Goal: Find specific page/section: Find specific page/section

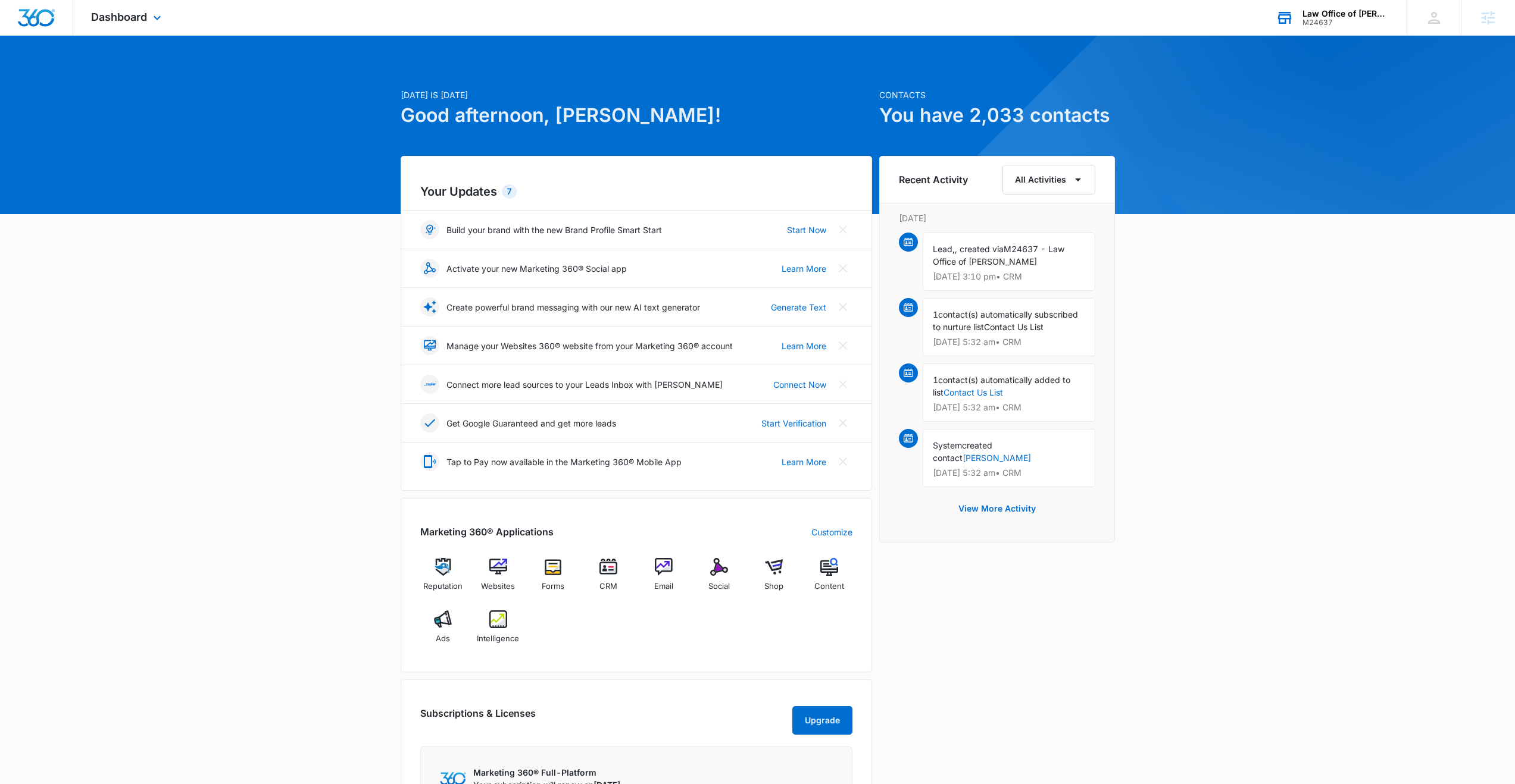
click at [1323, 24] on div "M24637" at bounding box center [1346, 23] width 87 height 8
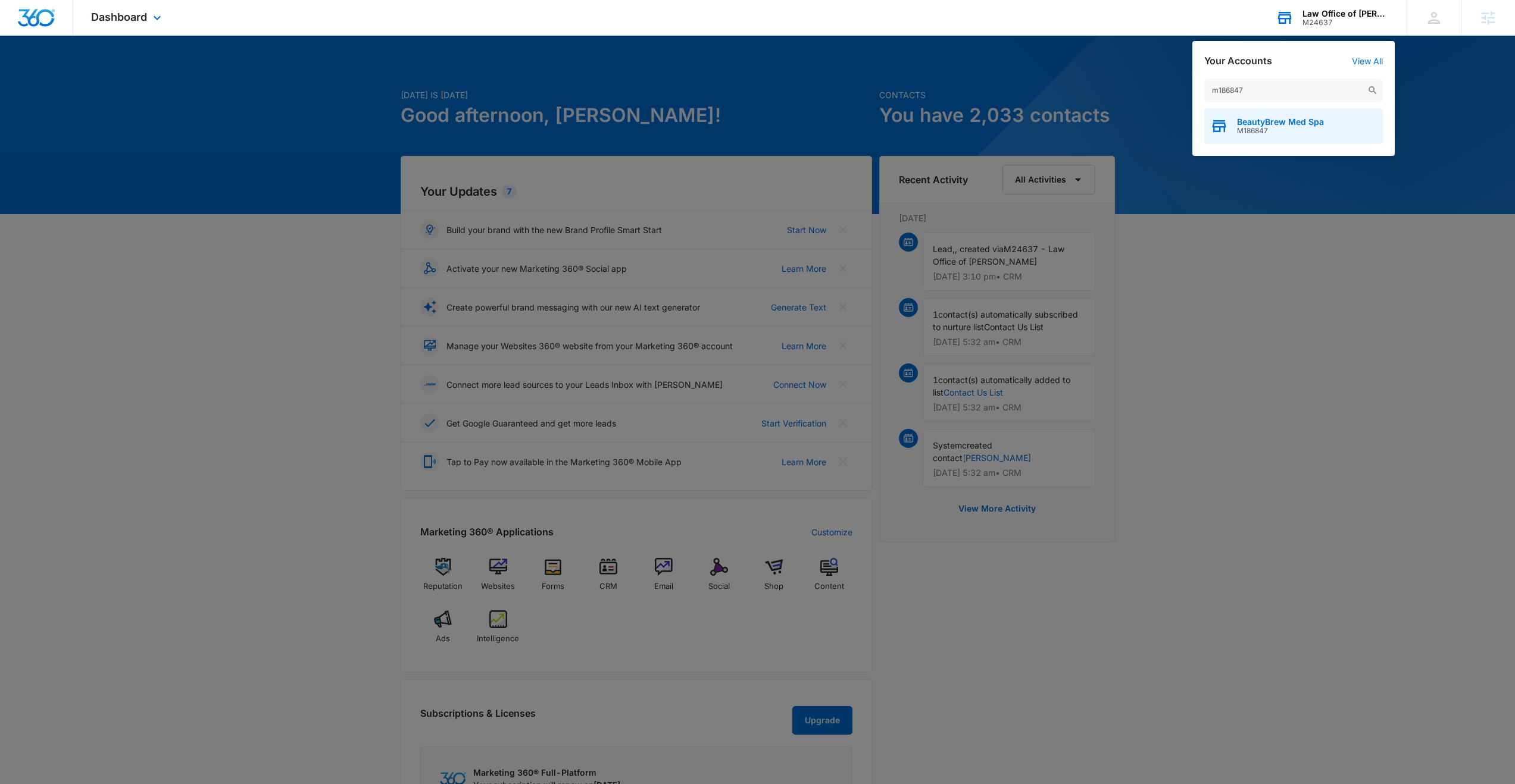
type input "m186847"
click at [1246, 127] on span "M186847" at bounding box center [1281, 131] width 87 height 8
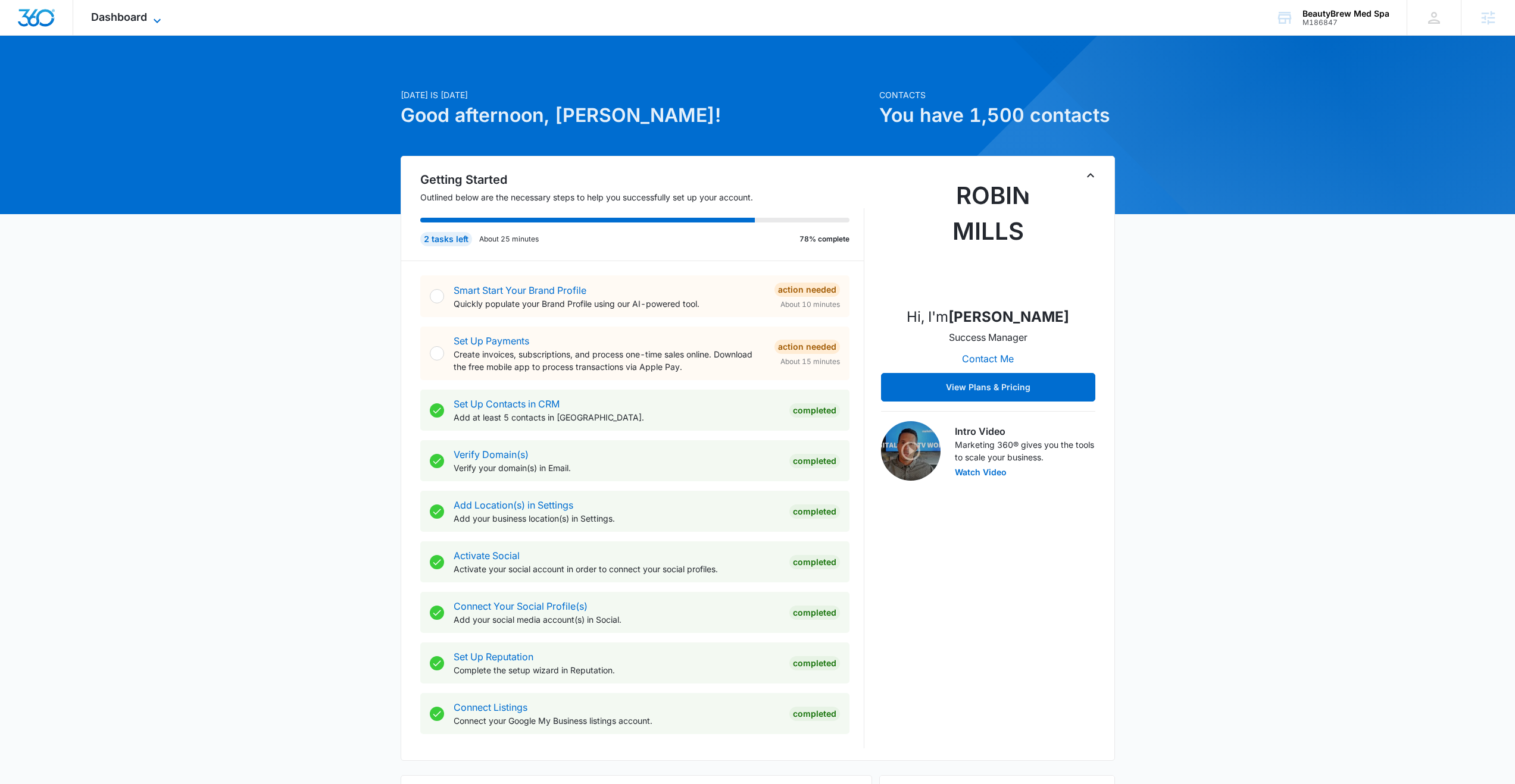
click at [153, 20] on icon at bounding box center [157, 21] width 14 height 14
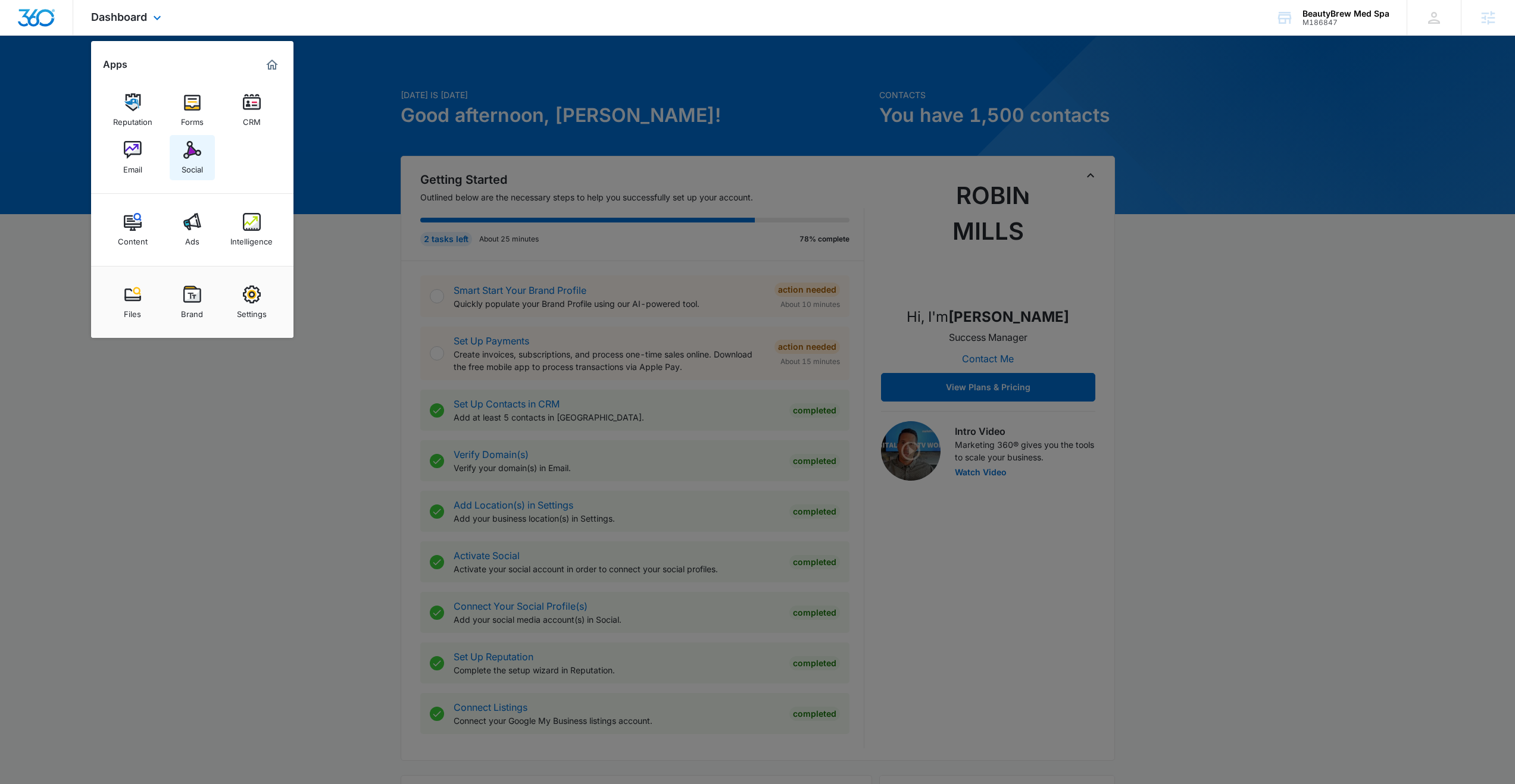
click at [189, 146] on img at bounding box center [192, 150] width 18 height 18
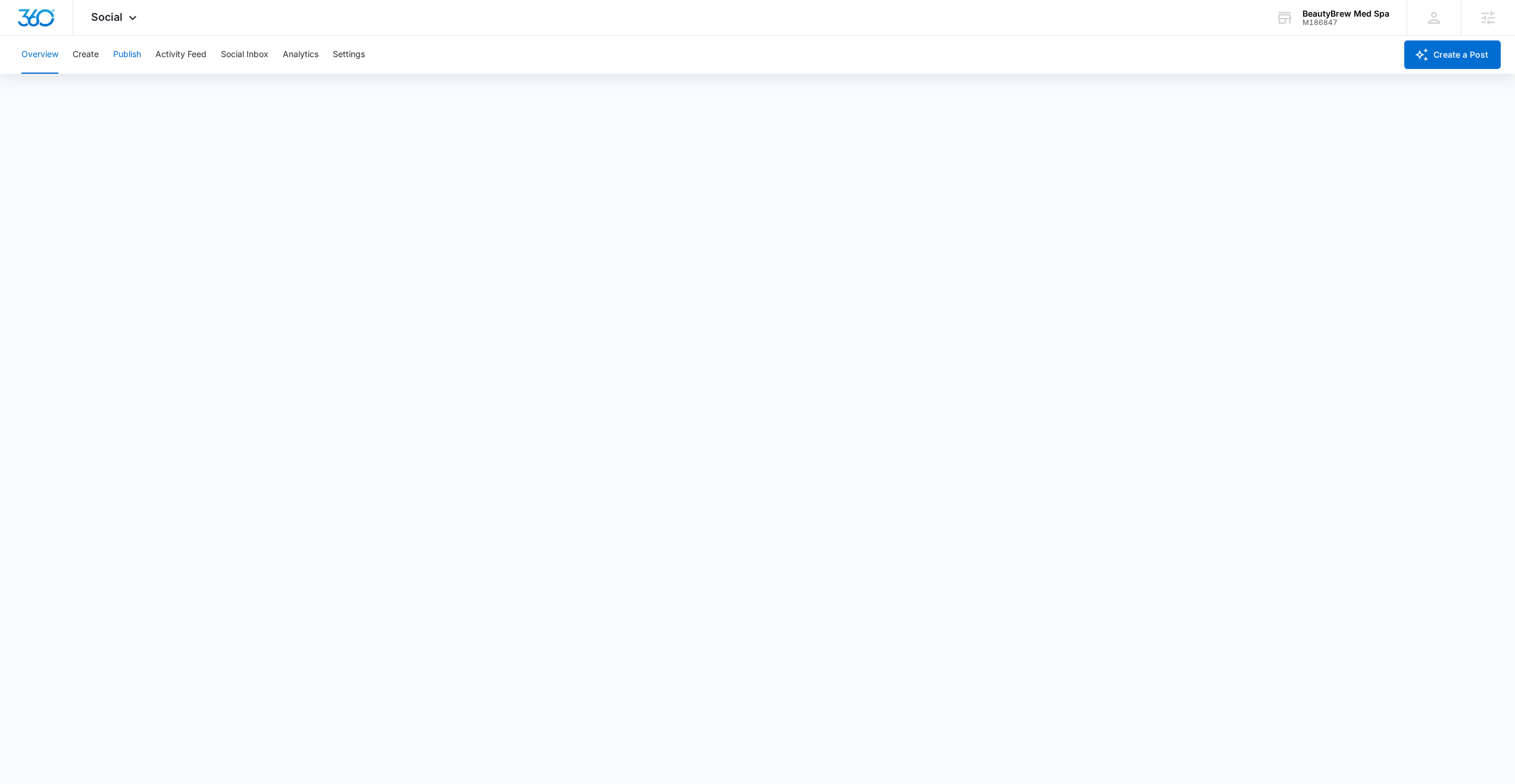
click at [133, 55] on button "Publish" at bounding box center [127, 54] width 28 height 38
click at [96, 93] on button "Schedules" at bounding box center [91, 91] width 41 height 34
click at [83, 57] on button "Create" at bounding box center [85, 54] width 26 height 38
click at [119, 96] on button "Approvals" at bounding box center [116, 91] width 40 height 34
click at [120, 58] on button "Publish" at bounding box center [127, 54] width 28 height 38
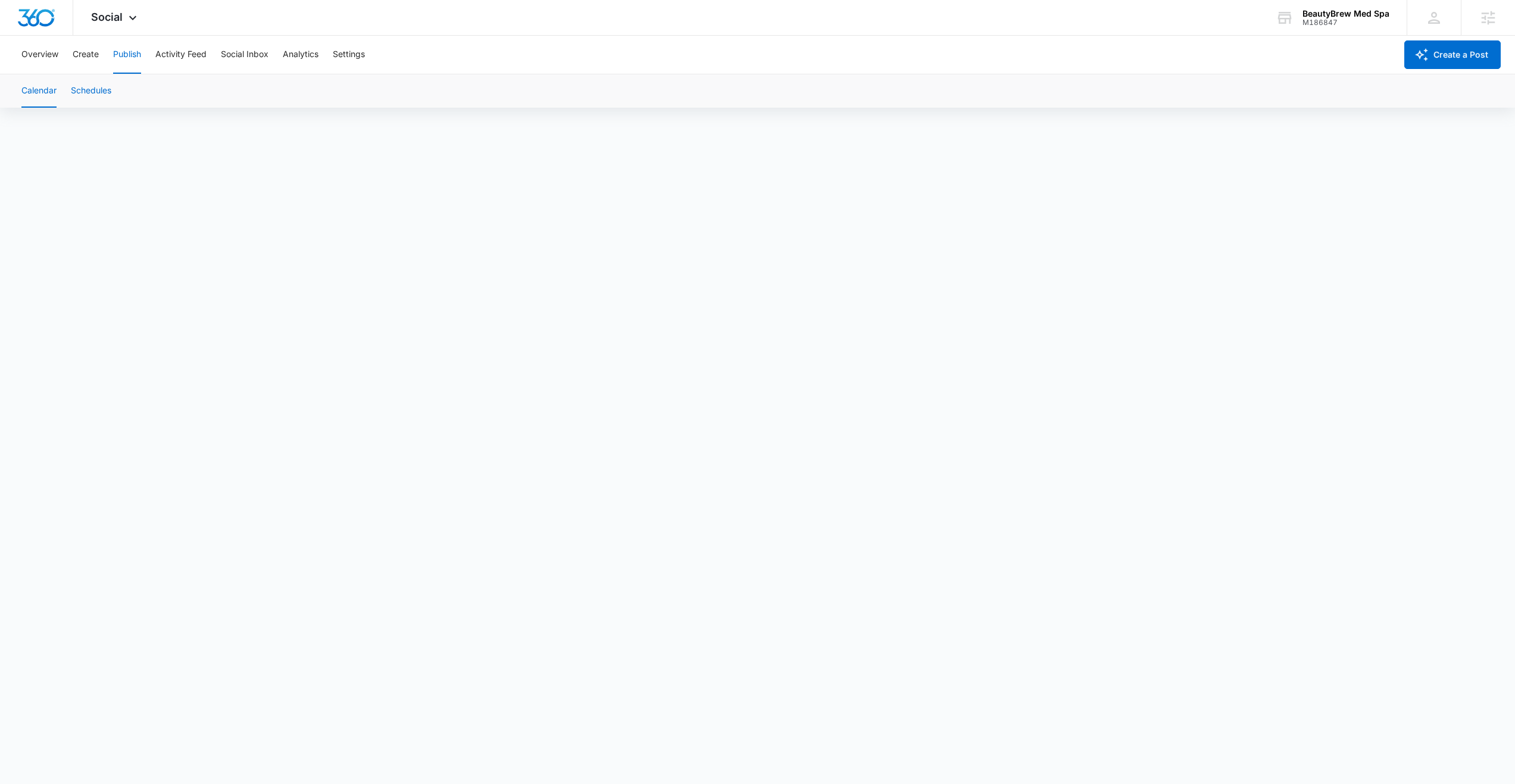
click at [94, 92] on button "Schedules" at bounding box center [91, 91] width 41 height 34
click at [100, 47] on div "Overview Create Publish Activity Feed Social Inbox Analytics Settings" at bounding box center [705, 54] width 1382 height 38
click at [93, 52] on button "Create" at bounding box center [85, 54] width 26 height 38
click at [101, 85] on button "Approvals" at bounding box center [116, 91] width 40 height 34
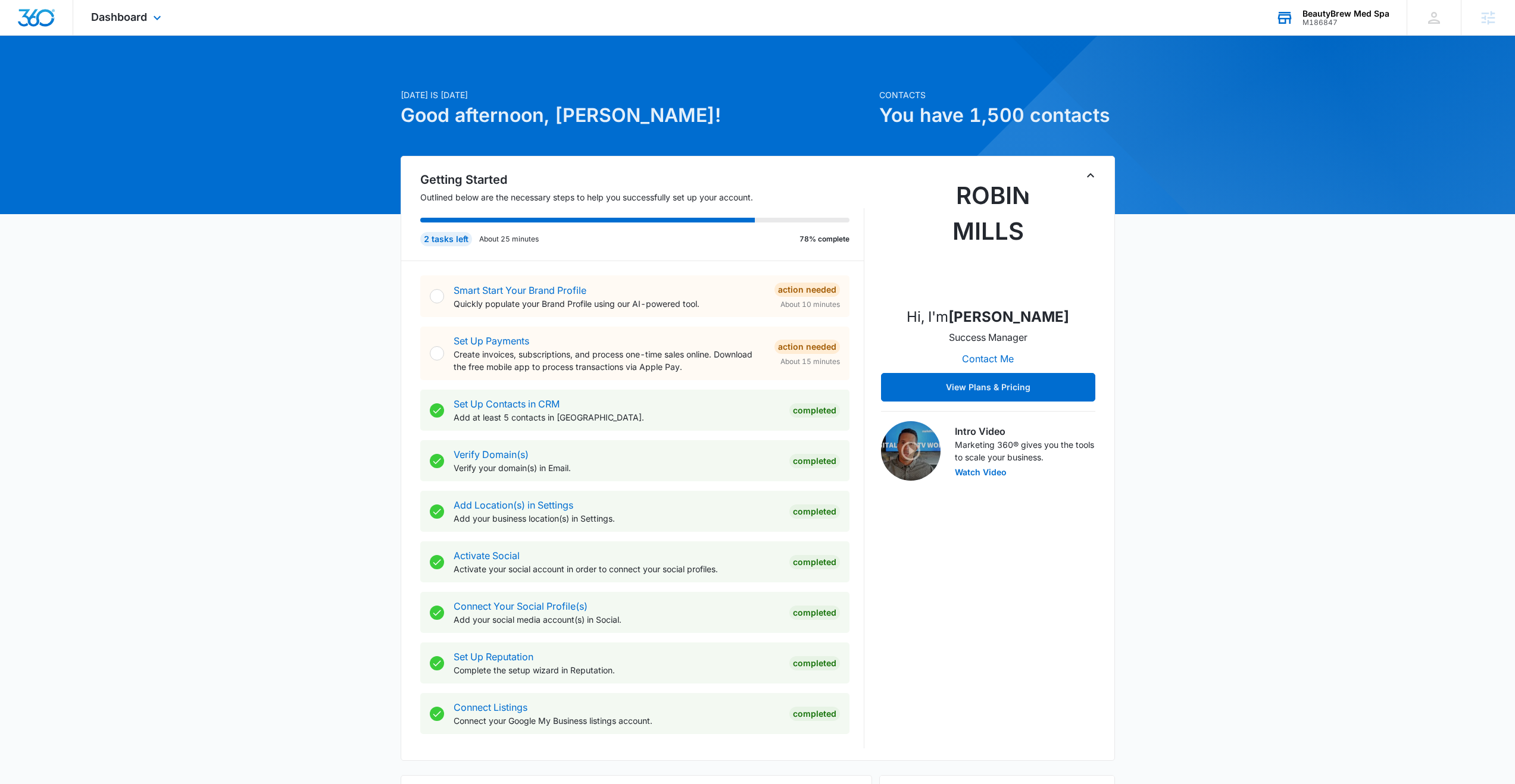
click at [1333, 17] on div "BeautyBrew Med Spa" at bounding box center [1346, 14] width 87 height 10
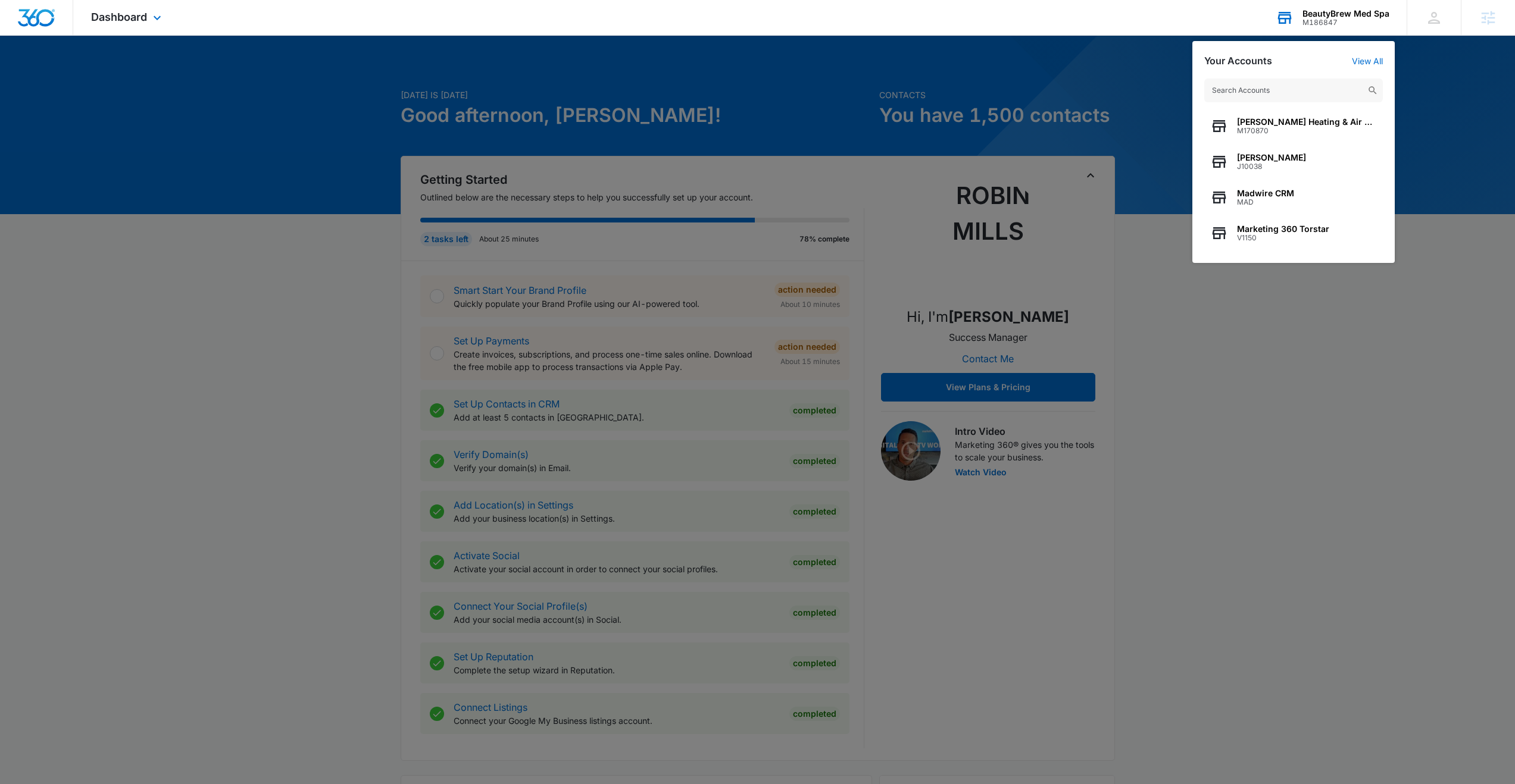
click at [1240, 94] on input "text" at bounding box center [1294, 90] width 179 height 24
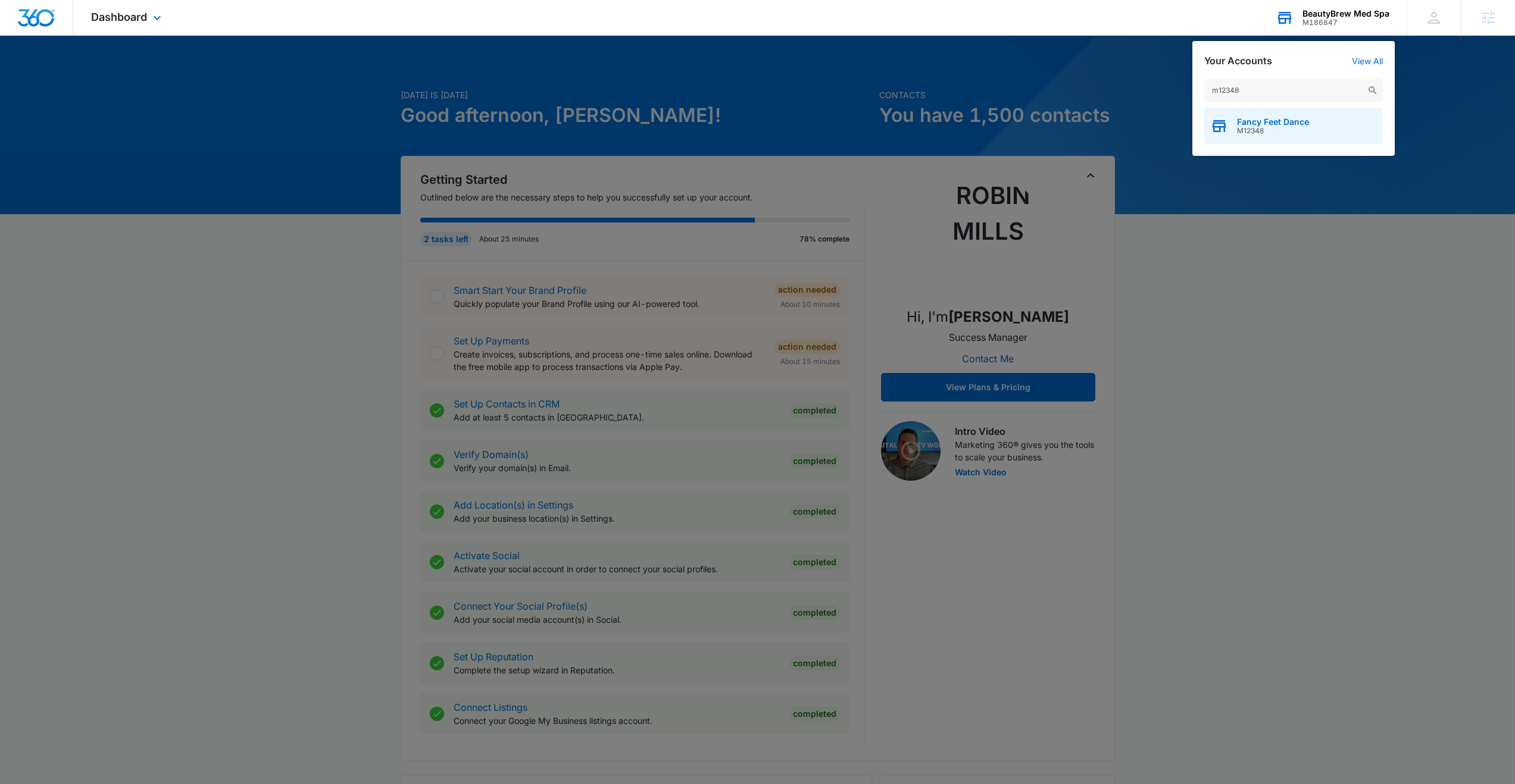
type input "m12348"
click at [1283, 120] on span "Fancy Feet Dance" at bounding box center [1273, 122] width 72 height 10
